Goal: Information Seeking & Learning: Learn about a topic

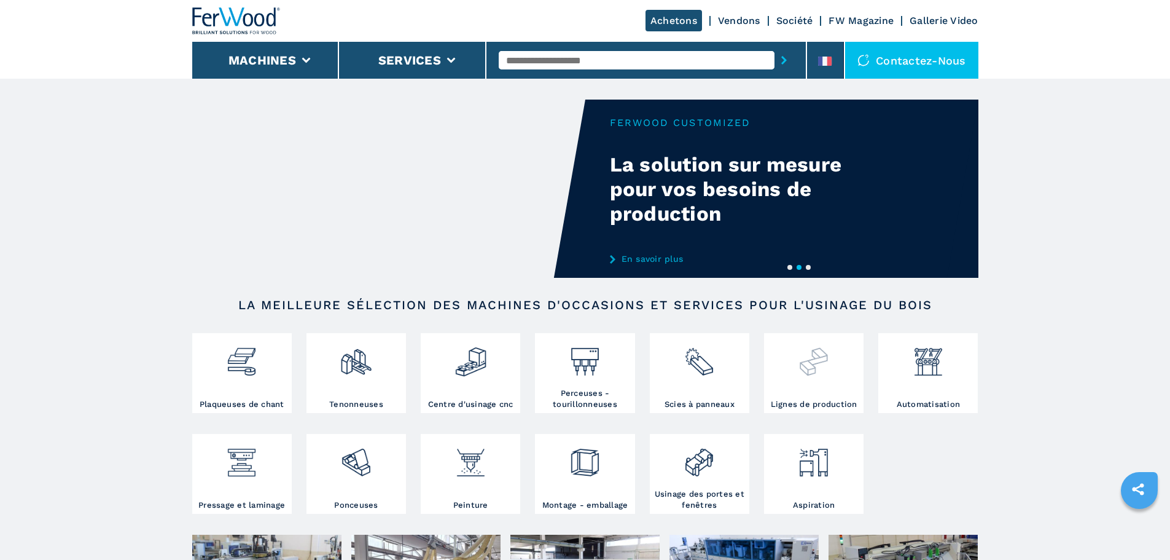
click at [808, 388] on div at bounding box center [813, 367] width 93 height 63
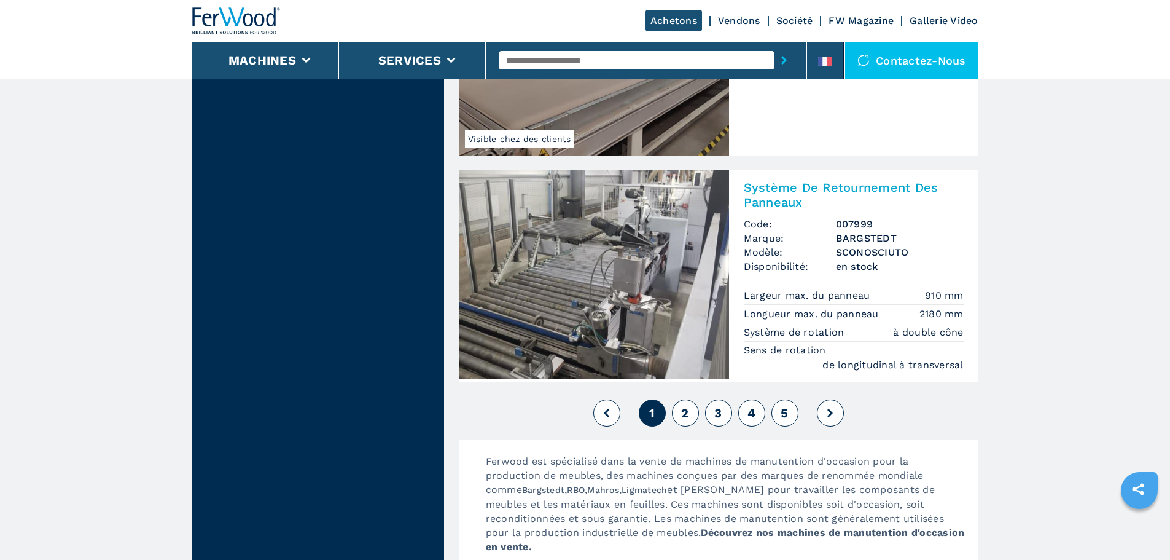
scroll to position [2765, 0]
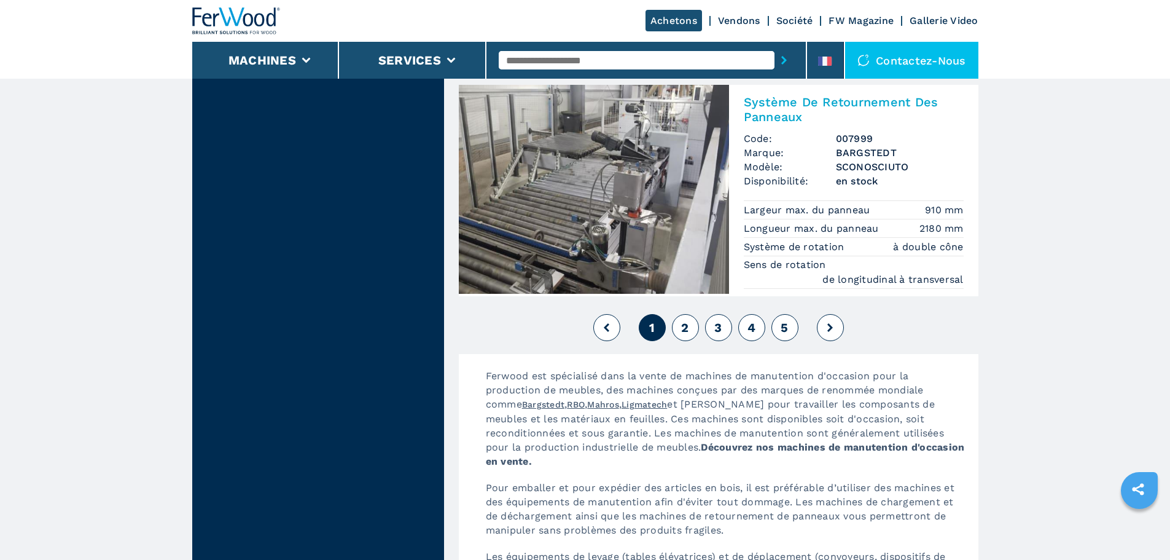
click at [694, 329] on button "2" at bounding box center [685, 327] width 27 height 27
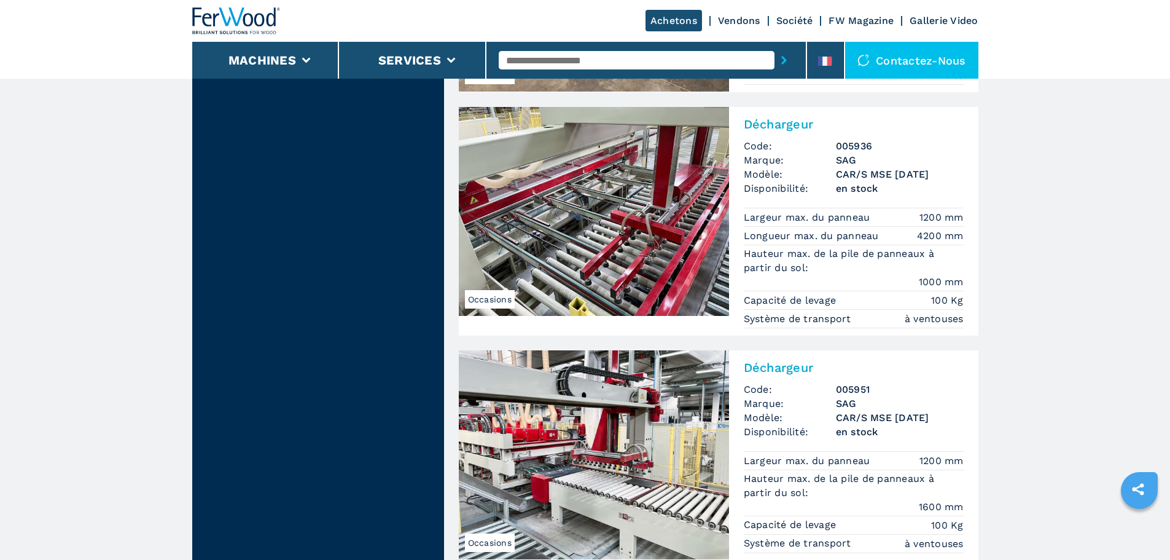
scroll to position [2519, 0]
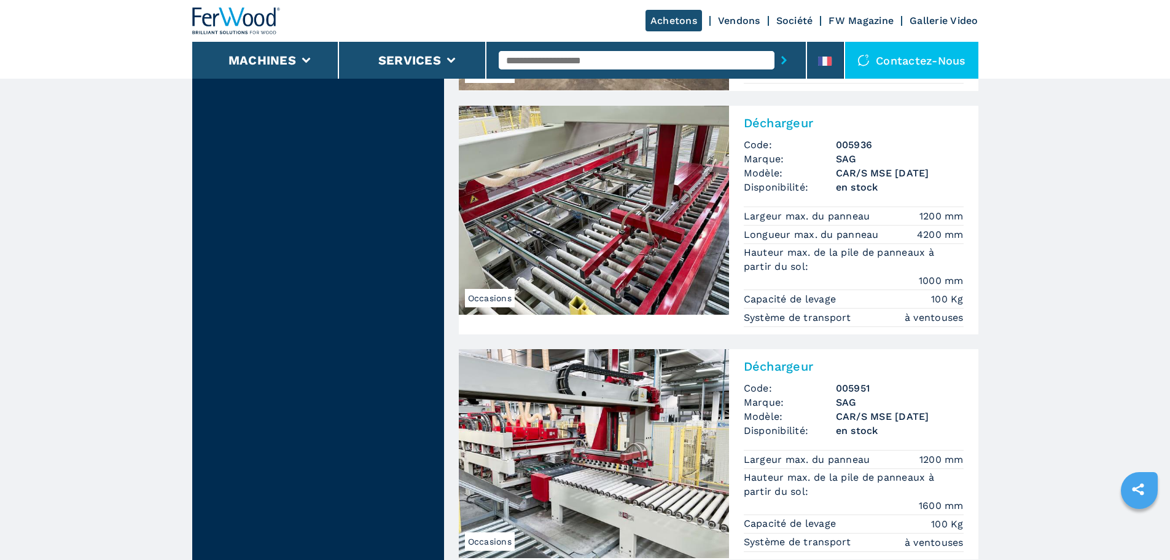
click at [595, 394] on img at bounding box center [594, 453] width 270 height 209
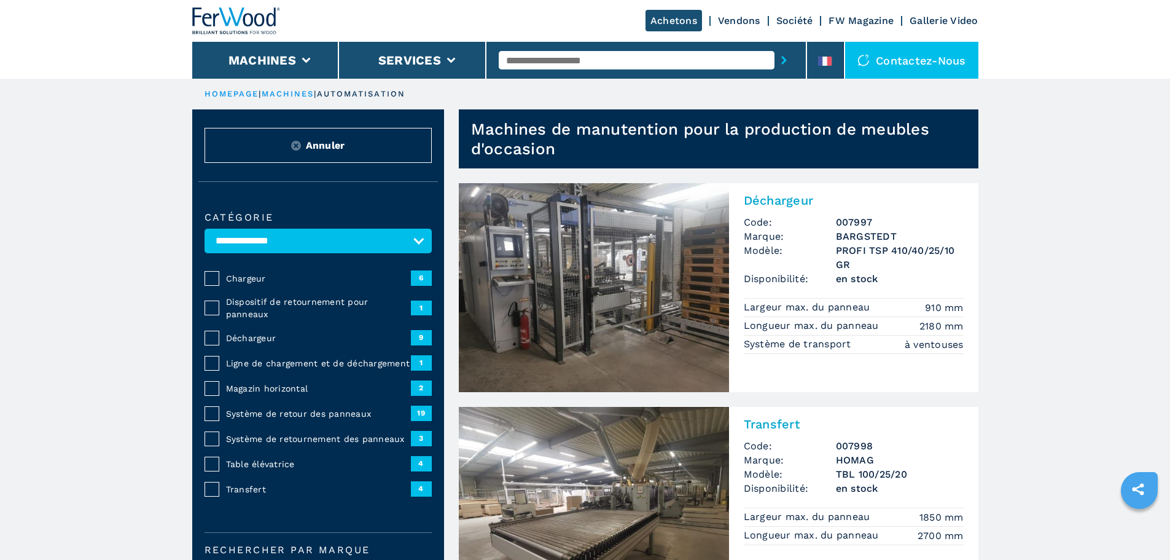
scroll to position [34, 0]
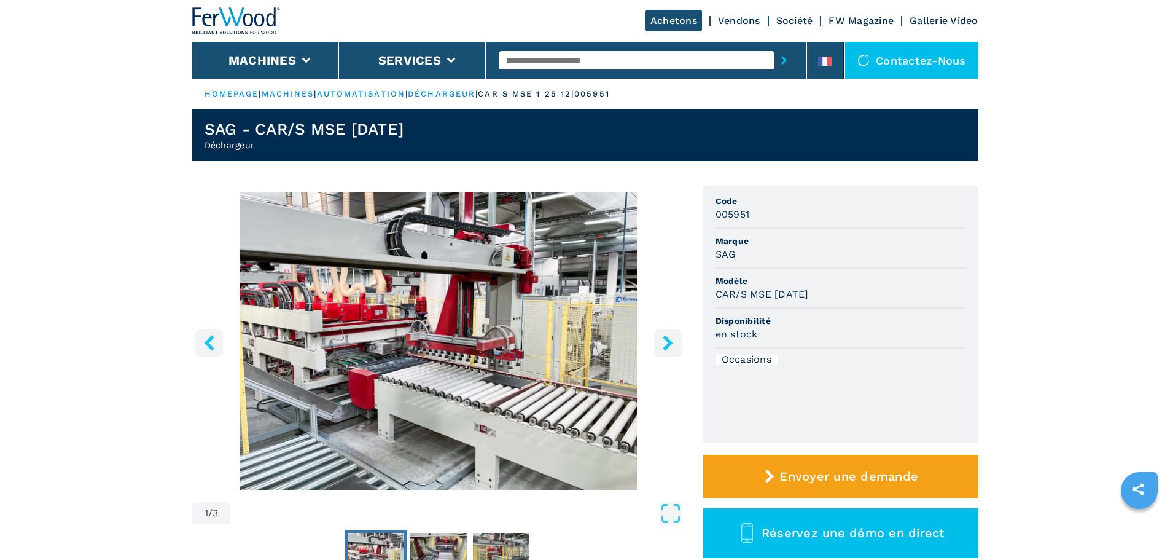
click at [673, 343] on icon "right-button" at bounding box center [667, 342] width 15 height 15
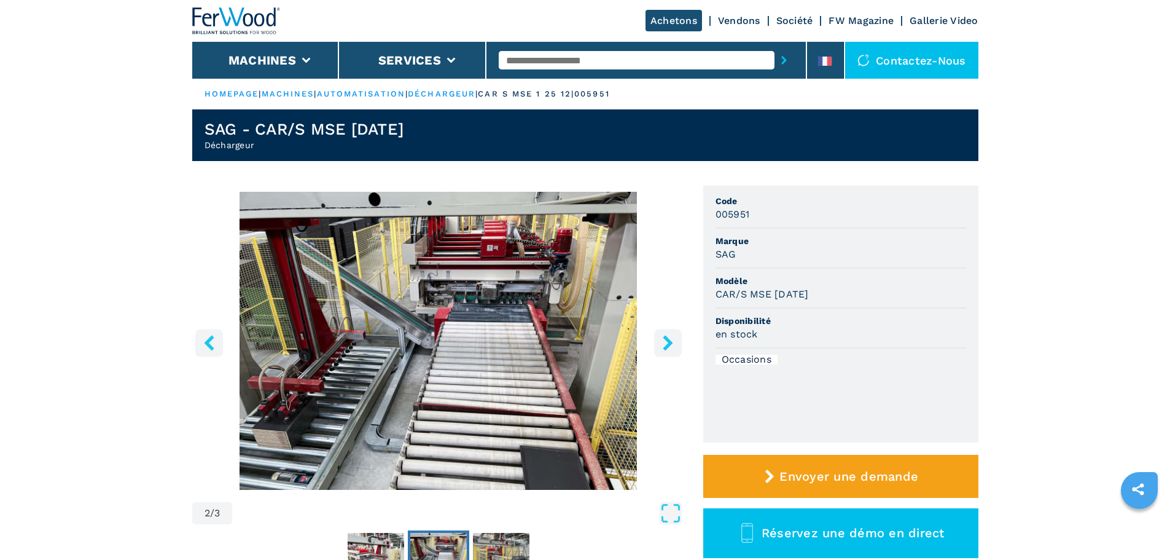
click at [665, 342] on icon "right-button" at bounding box center [667, 342] width 15 height 15
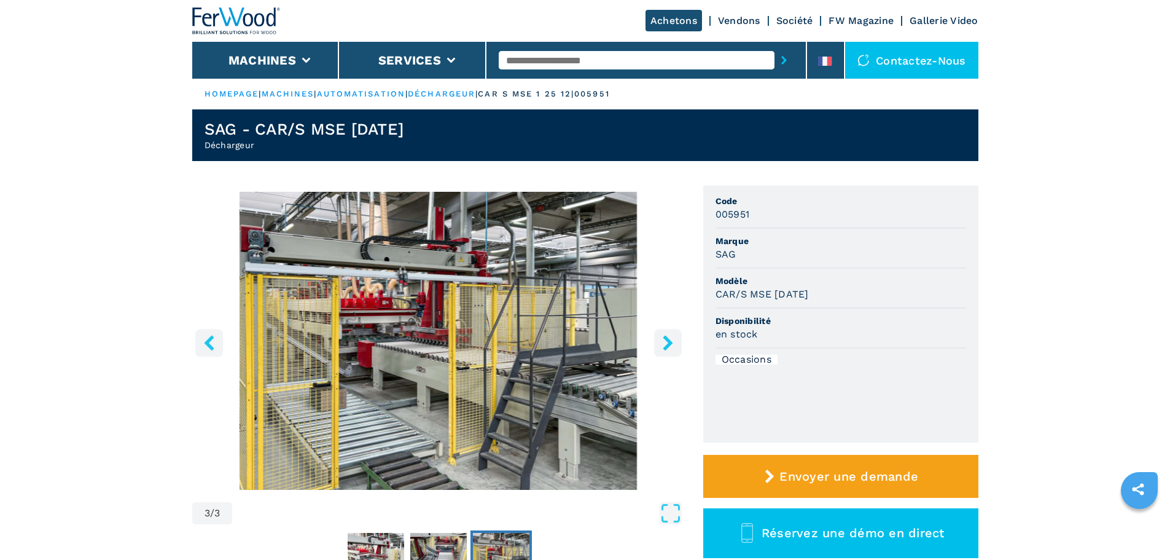
click at [665, 342] on icon "right-button" at bounding box center [667, 342] width 15 height 15
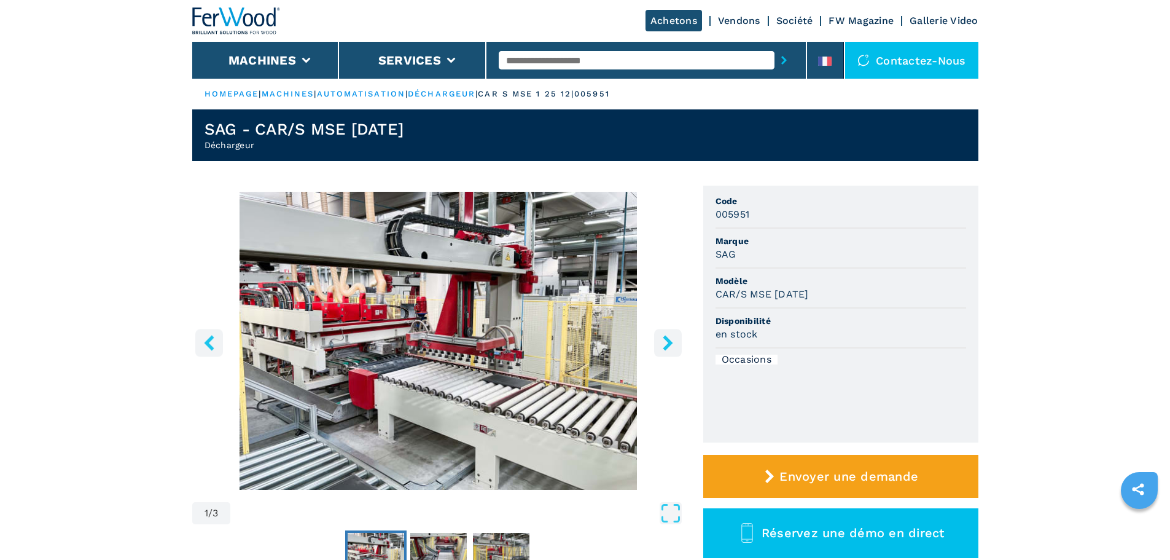
click at [665, 342] on icon "right-button" at bounding box center [667, 342] width 15 height 15
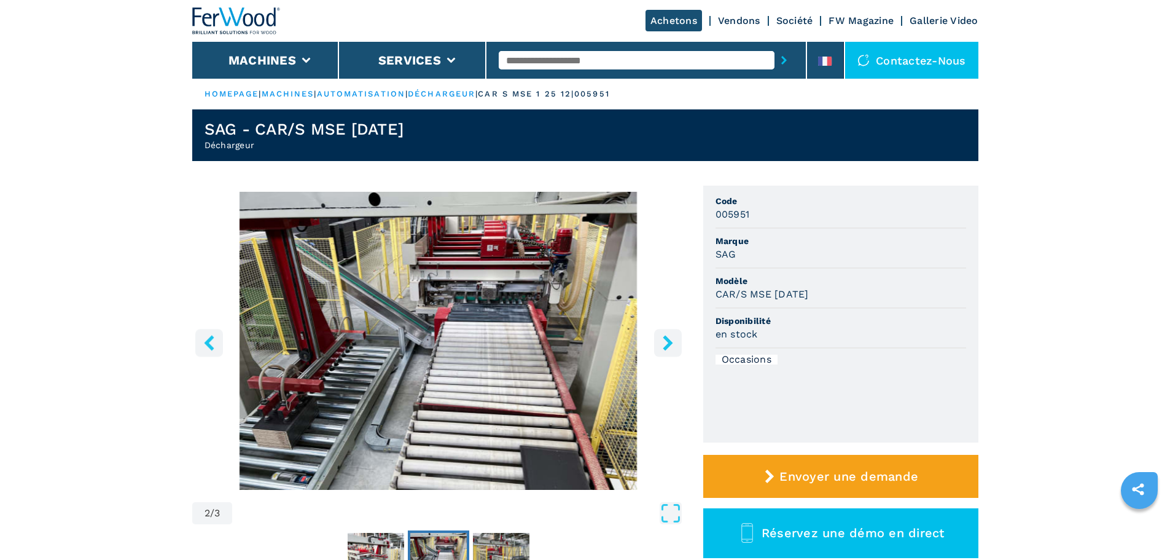
click at [665, 342] on icon "right-button" at bounding box center [667, 342] width 15 height 15
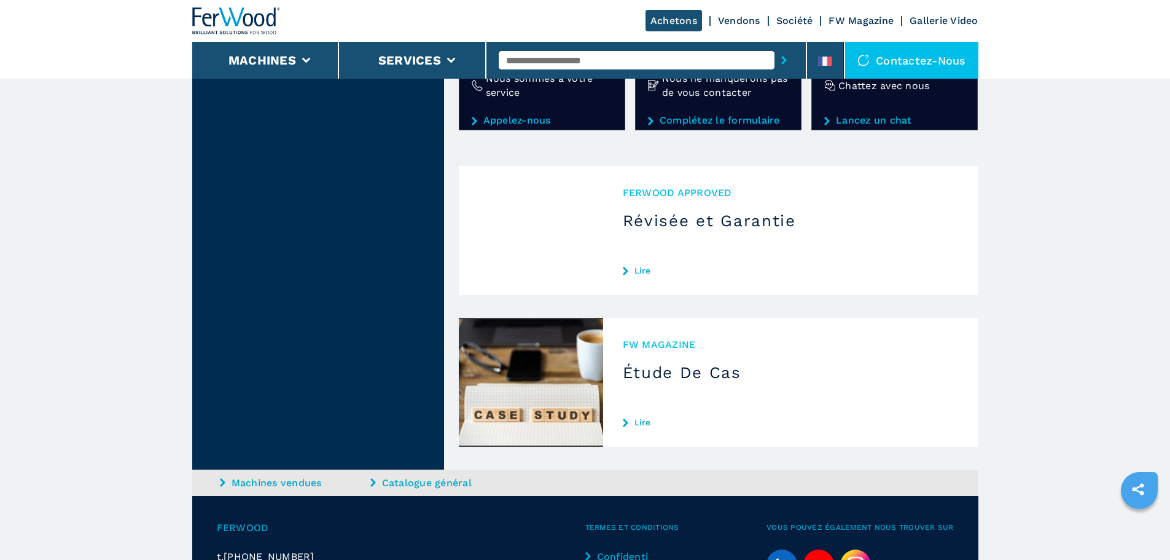
scroll to position [1597, 0]
